Goal: Task Accomplishment & Management: Complete application form

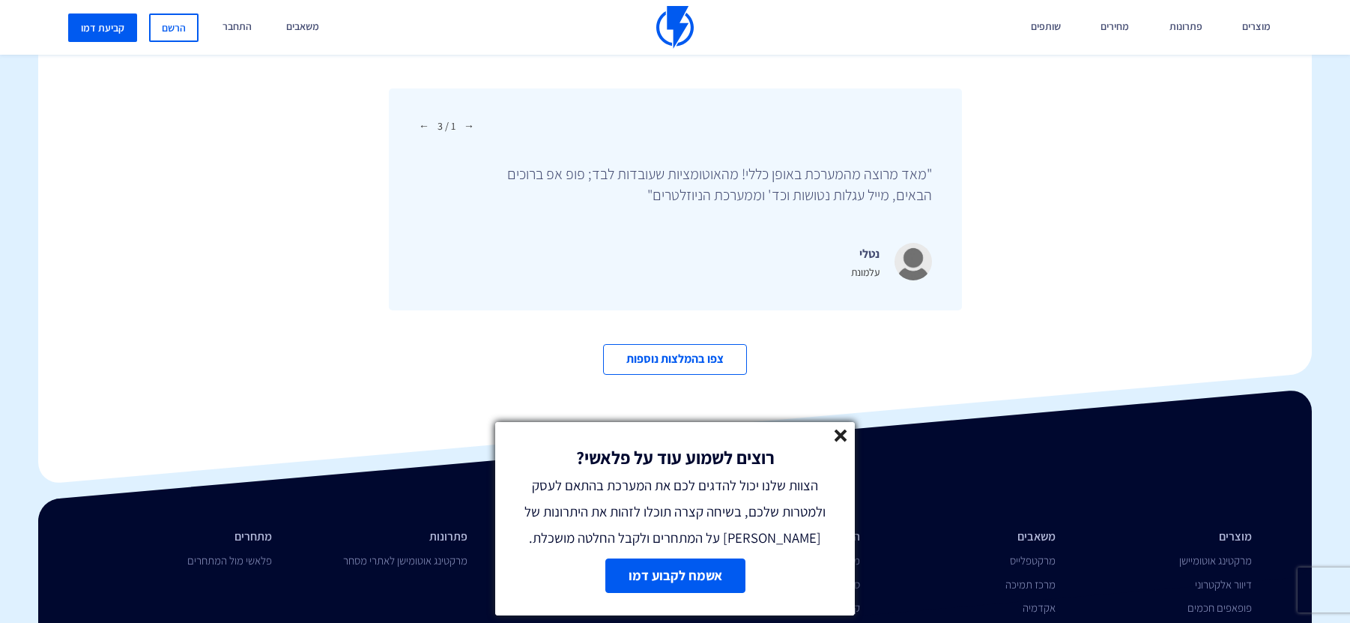
scroll to position [5044, 0]
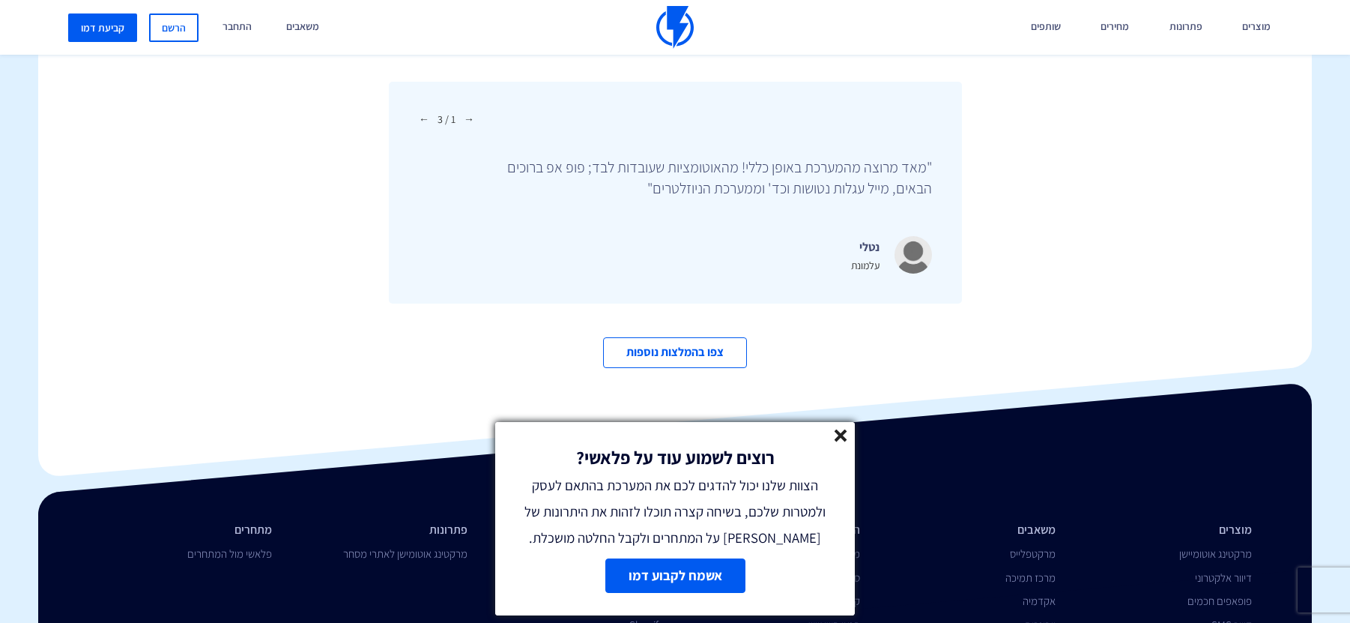
click at [839, 433] on line at bounding box center [841, 435] width 10 height 10
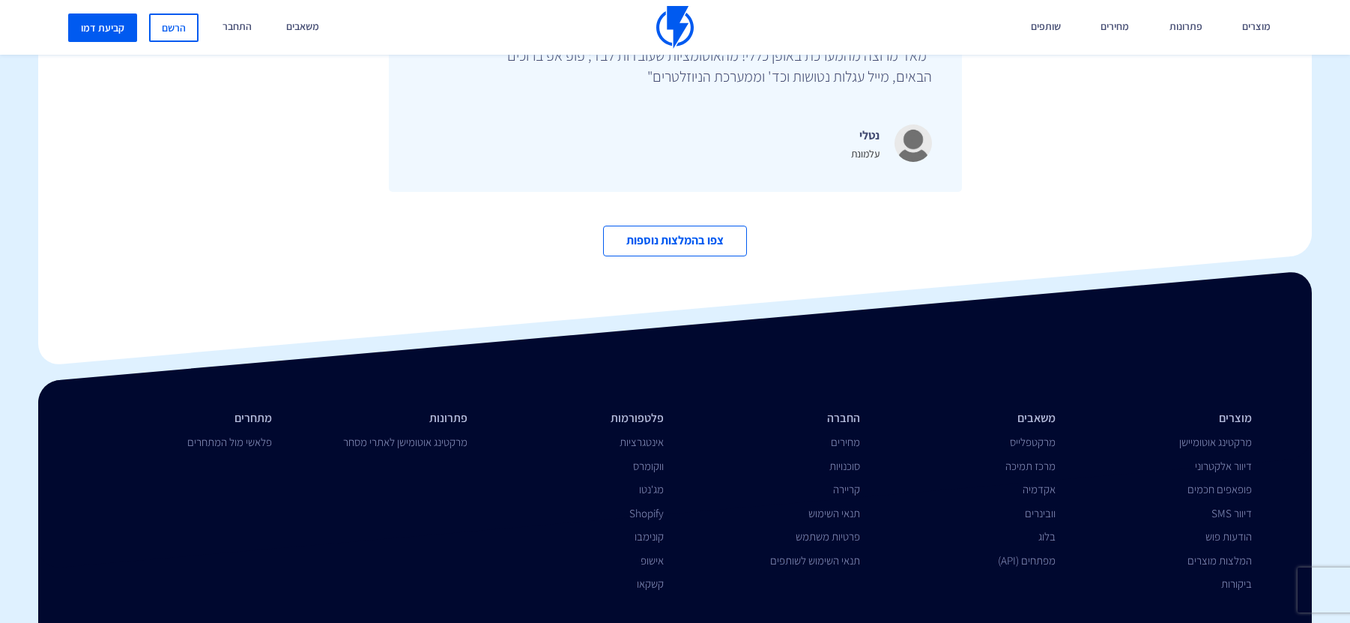
scroll to position [5159, 0]
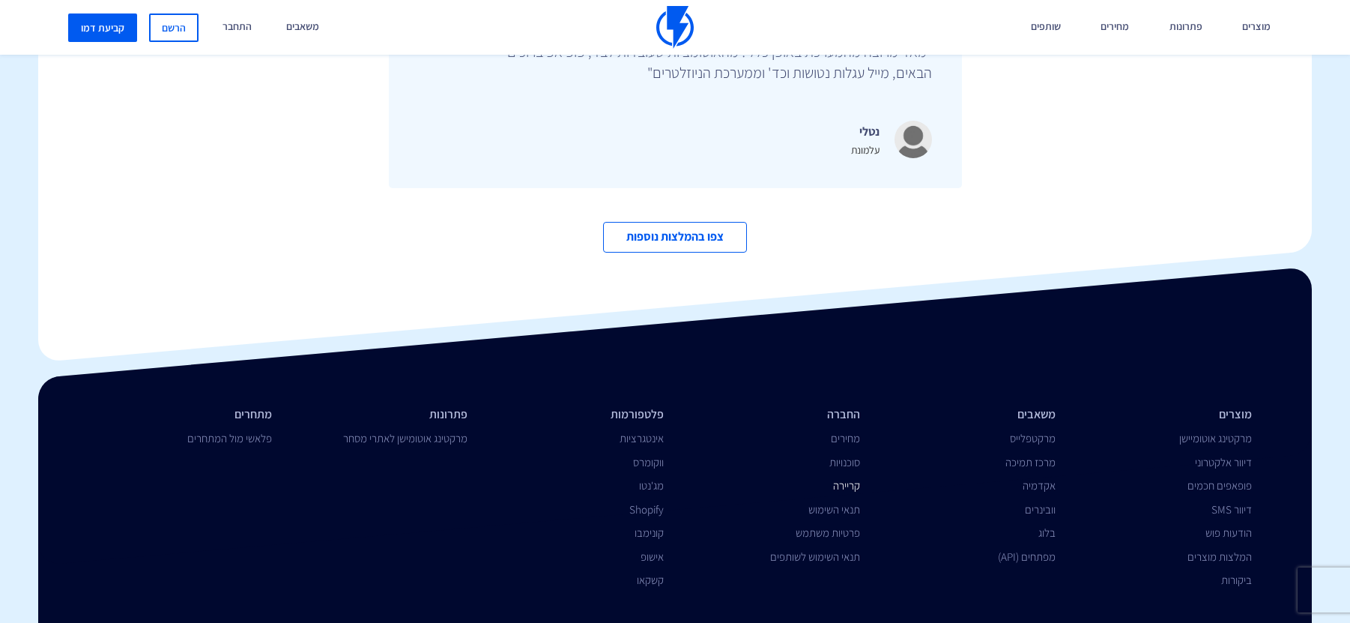
click at [852, 478] on link "קריירה" at bounding box center [846, 485] width 27 height 14
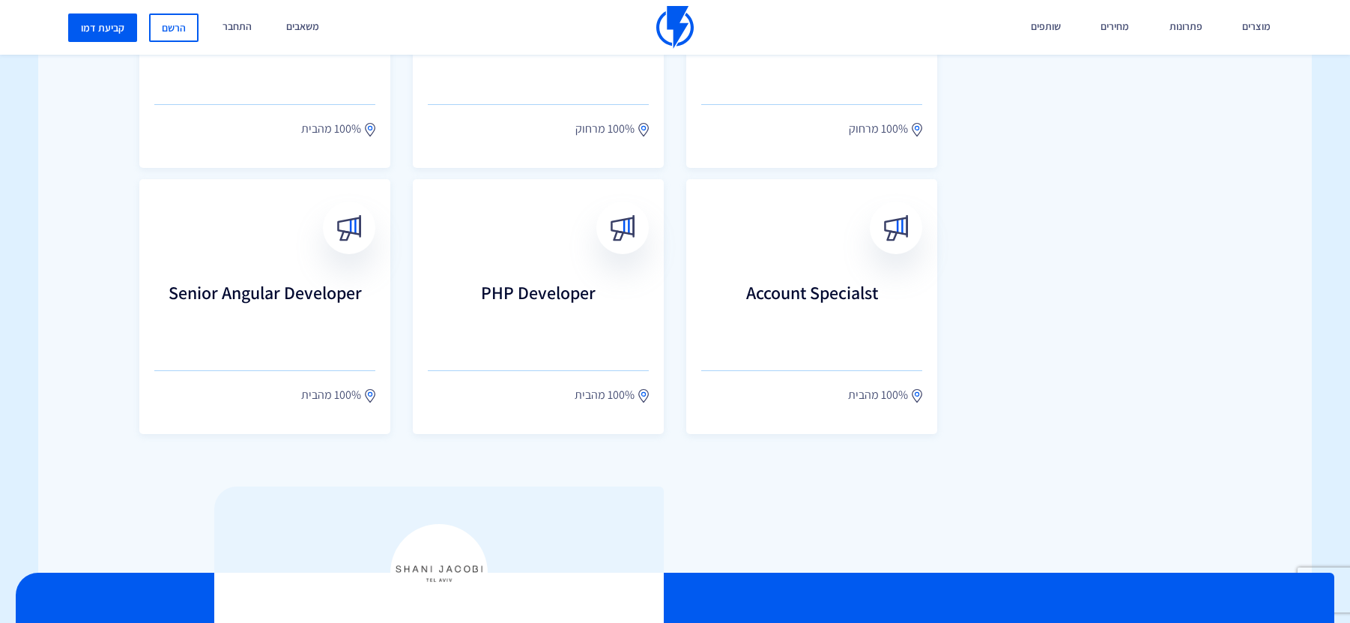
scroll to position [870, 0]
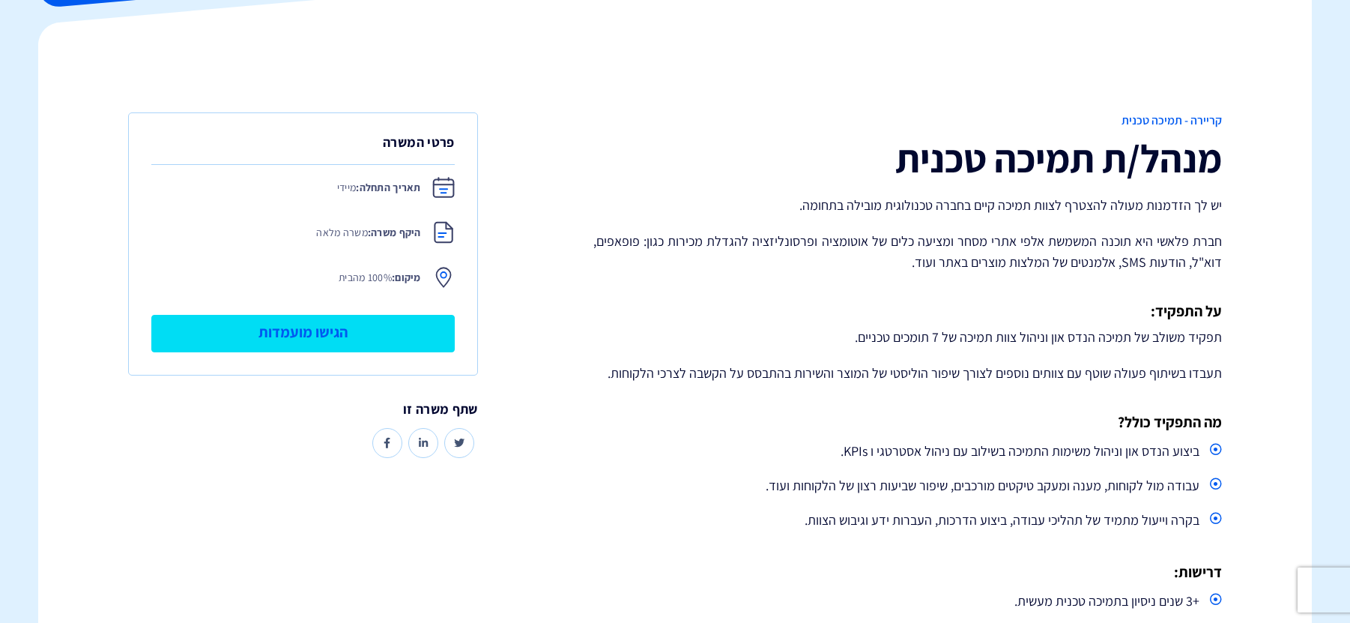
click at [398, 330] on link "הגישו מועמדות" at bounding box center [303, 333] width 304 height 37
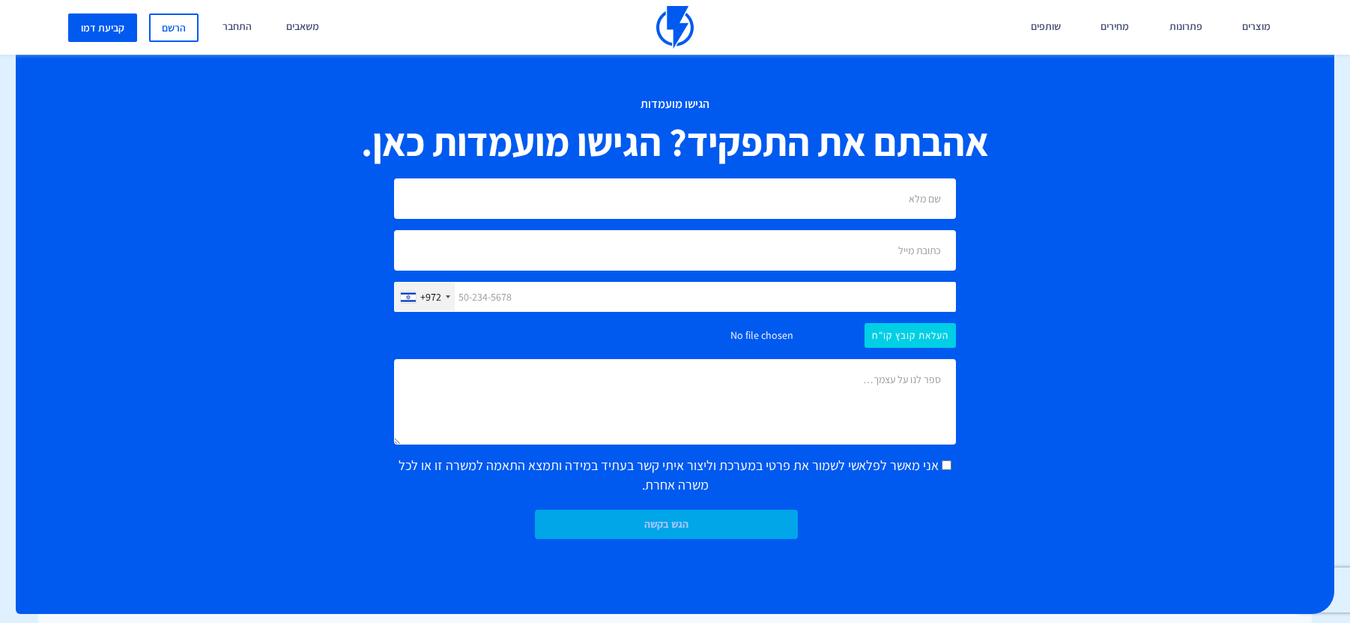
scroll to position [1194, 0]
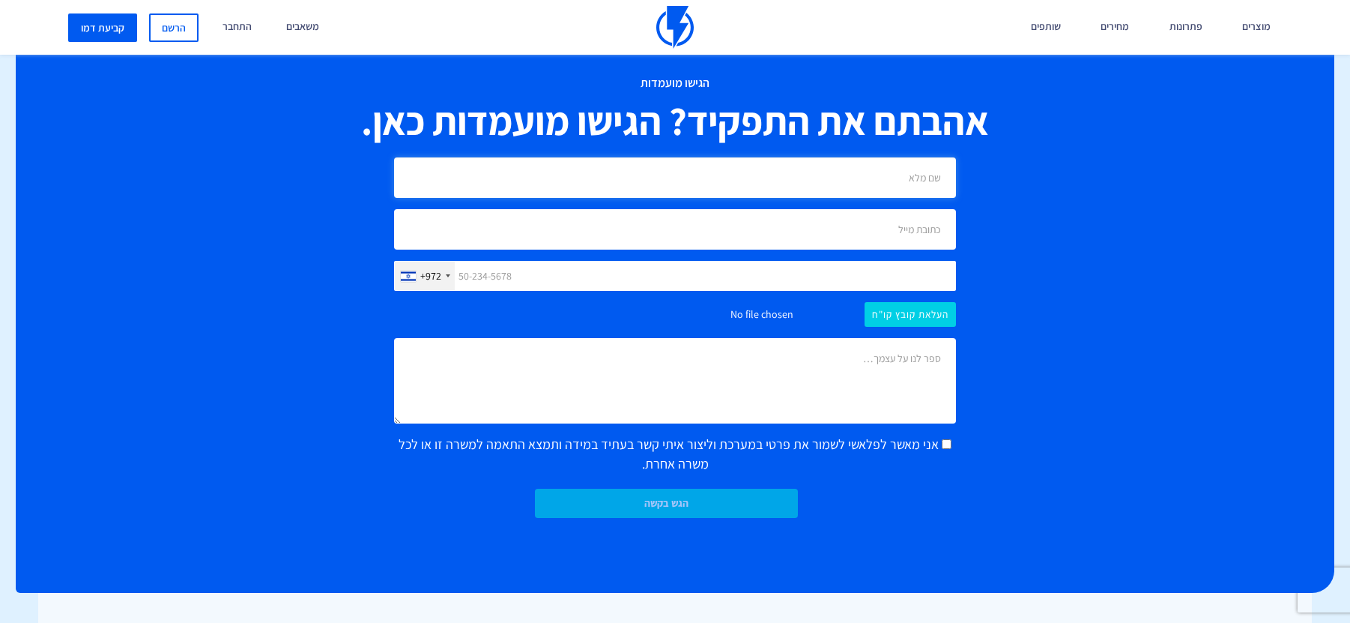
click at [893, 180] on input "text" at bounding box center [675, 177] width 562 height 40
type input "אורן פלדמן"
click at [816, 237] on input "email" at bounding box center [675, 229] width 562 height 40
type input "ofeldy@gmail.com"
click at [773, 279] on input "text" at bounding box center [675, 276] width 562 height 30
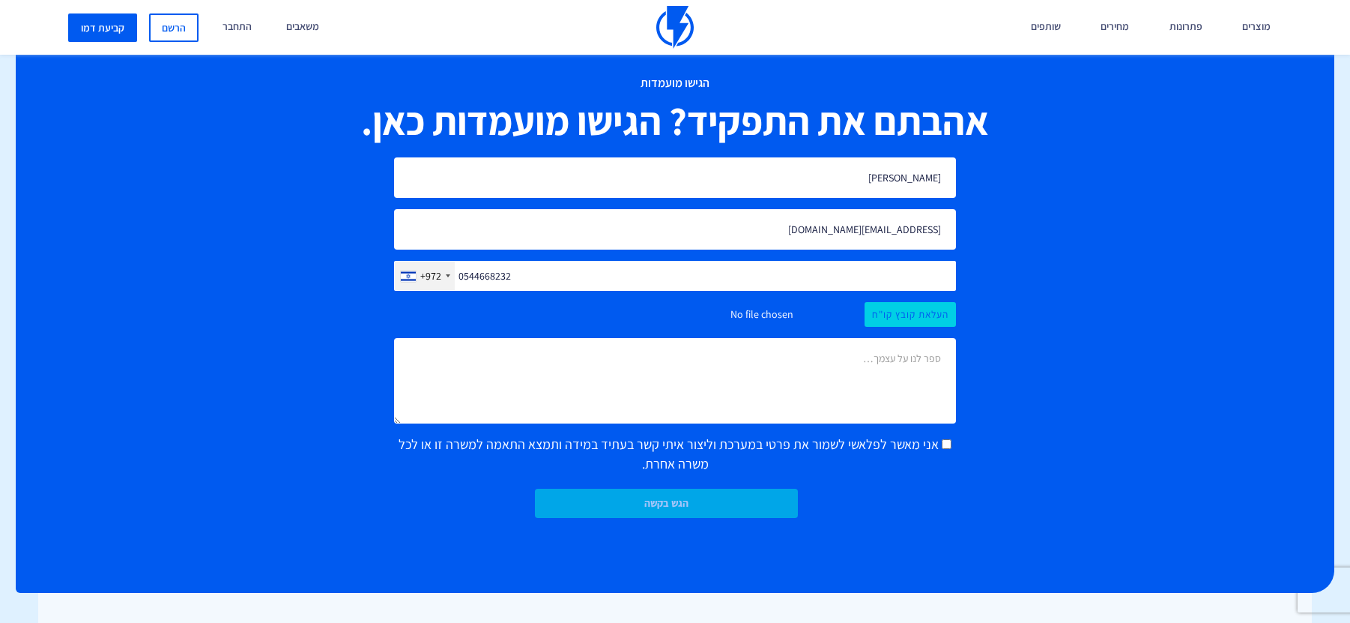
type input "0544668232"
click at [921, 322] on input "file" at bounding box center [675, 314] width 562 height 25
type input "C:\fakepath\אורן פלדמן.pdf"
click at [942, 446] on input "אני מאשר לפלאשי לשמור את פרטי במערכת וליצור איתי קשר בעתיד במידה ותמצא התאמה למ…" at bounding box center [947, 444] width 10 height 10
checkbox input "true"
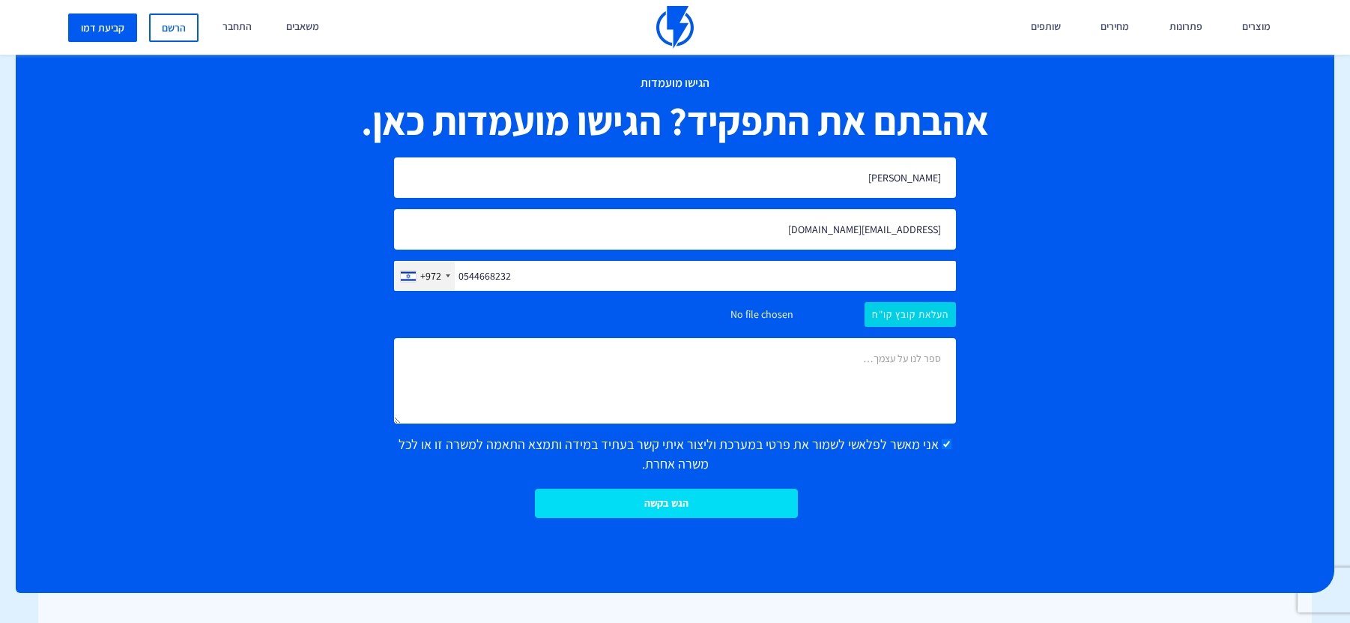
click at [737, 505] on input "הגש בקשה" at bounding box center [666, 503] width 263 height 29
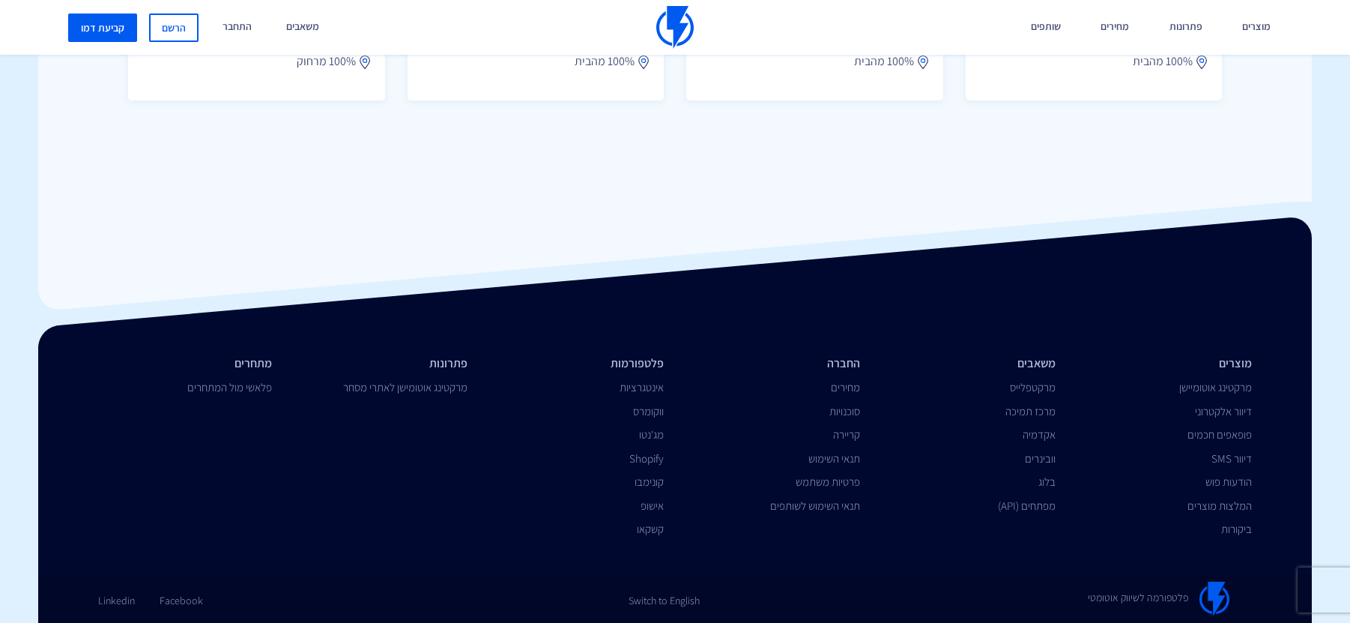
scroll to position [2177, 0]
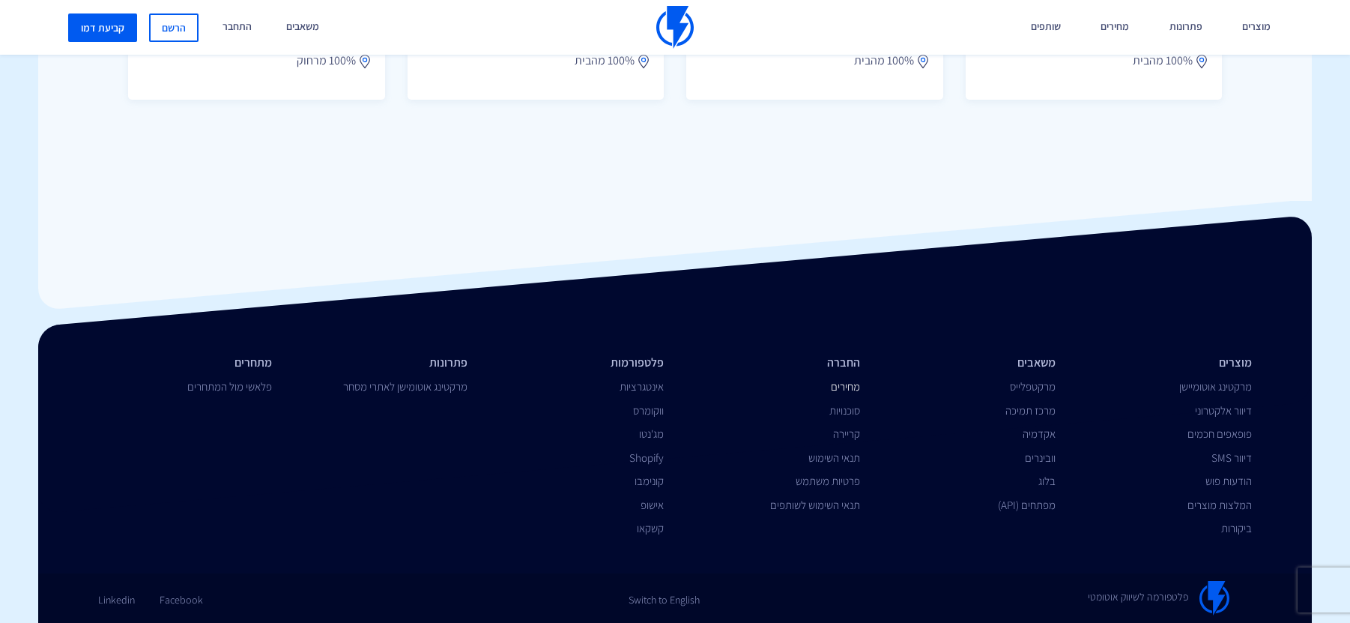
click at [845, 389] on link "מחירים" at bounding box center [845, 386] width 29 height 14
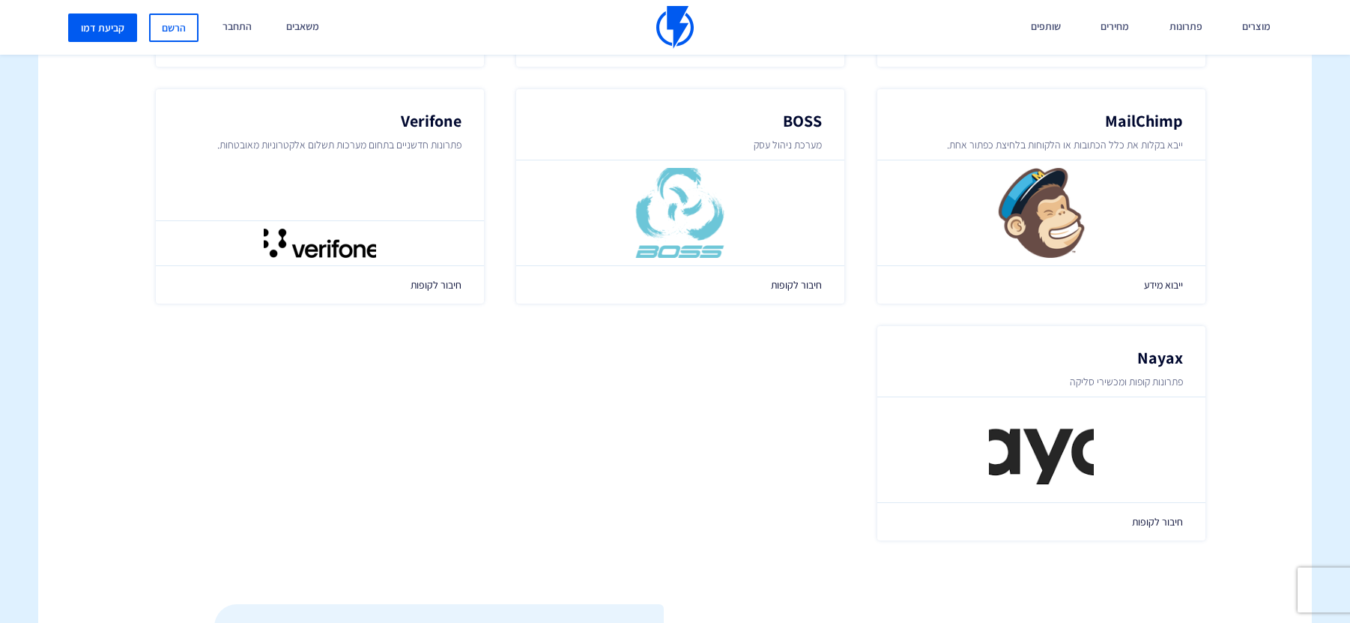
scroll to position [2236, 0]
